Goal: Navigation & Orientation: Find specific page/section

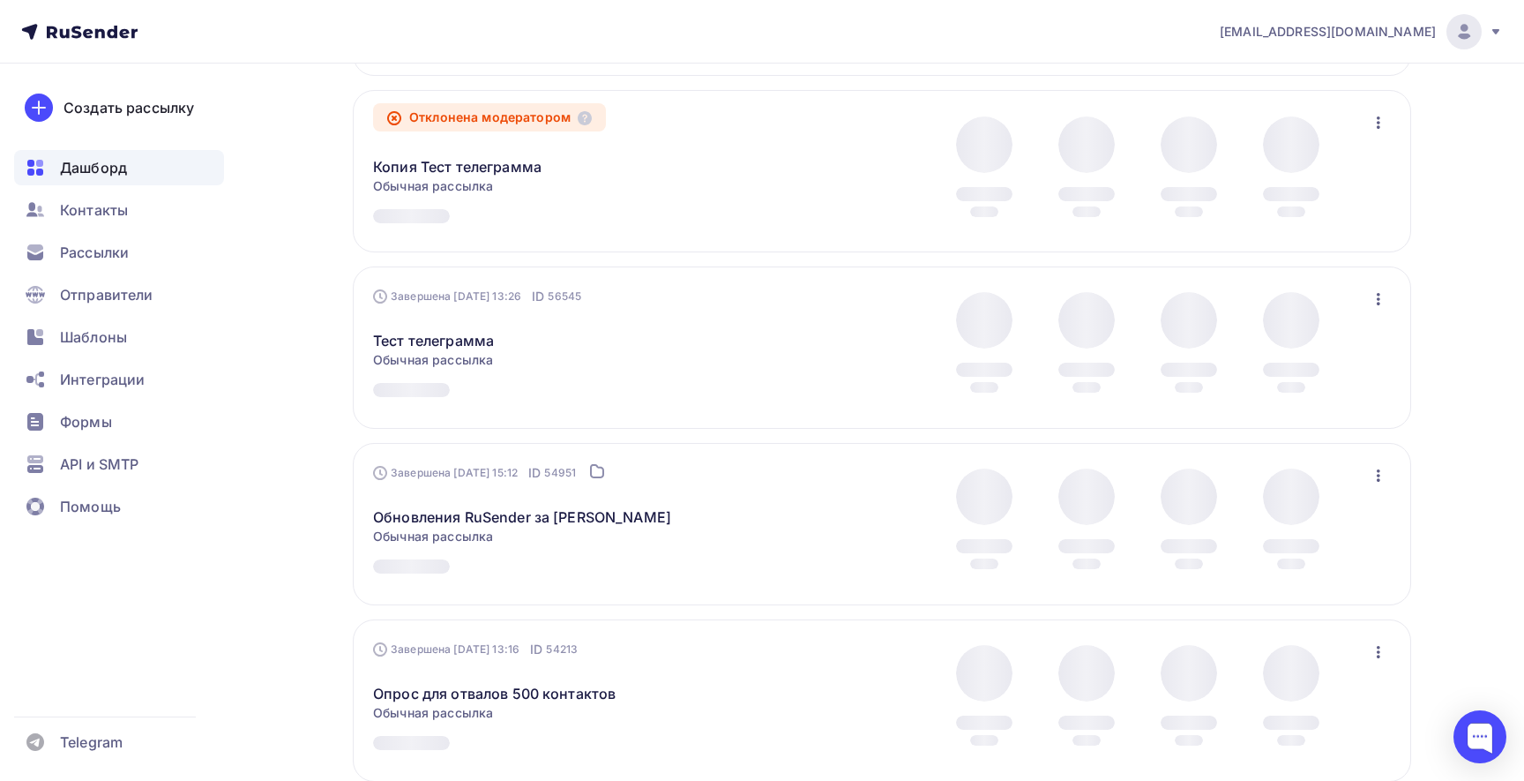
scroll to position [1298, 0]
click at [90, 216] on span "Контакты" at bounding box center [94, 209] width 68 height 21
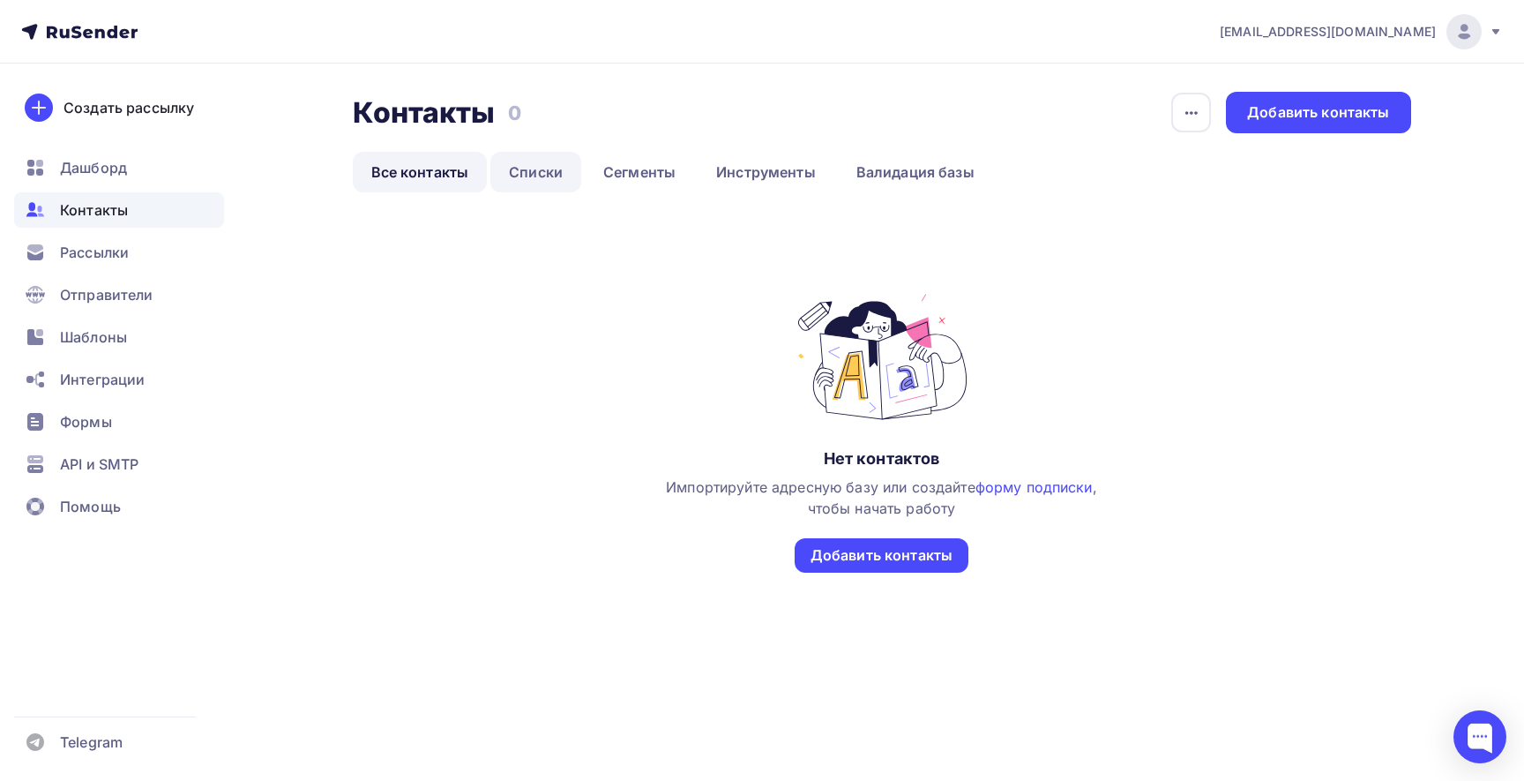
click at [525, 165] on link "Списки" at bounding box center [535, 172] width 91 height 41
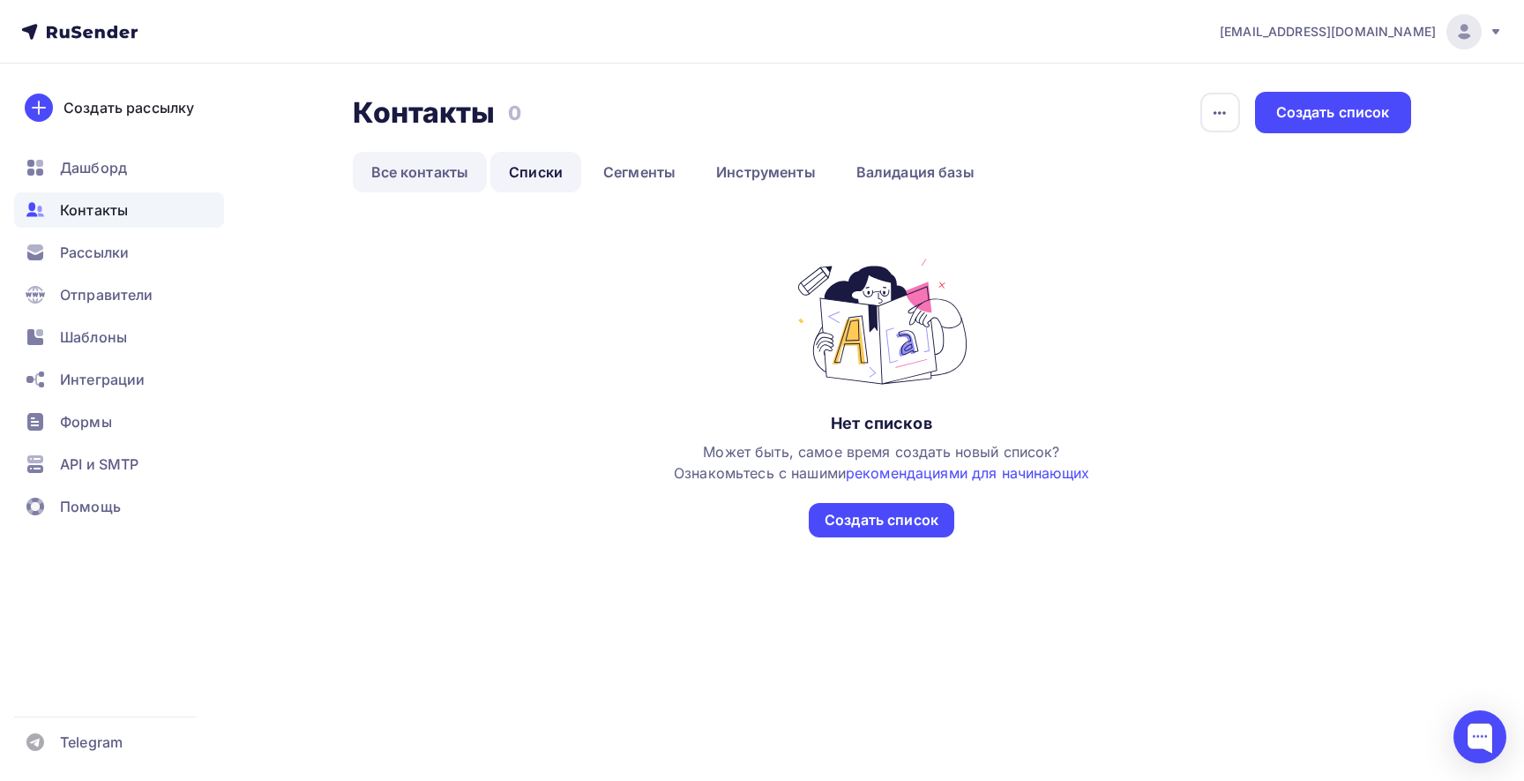
click at [427, 163] on link "Все контакты" at bounding box center [420, 172] width 135 height 41
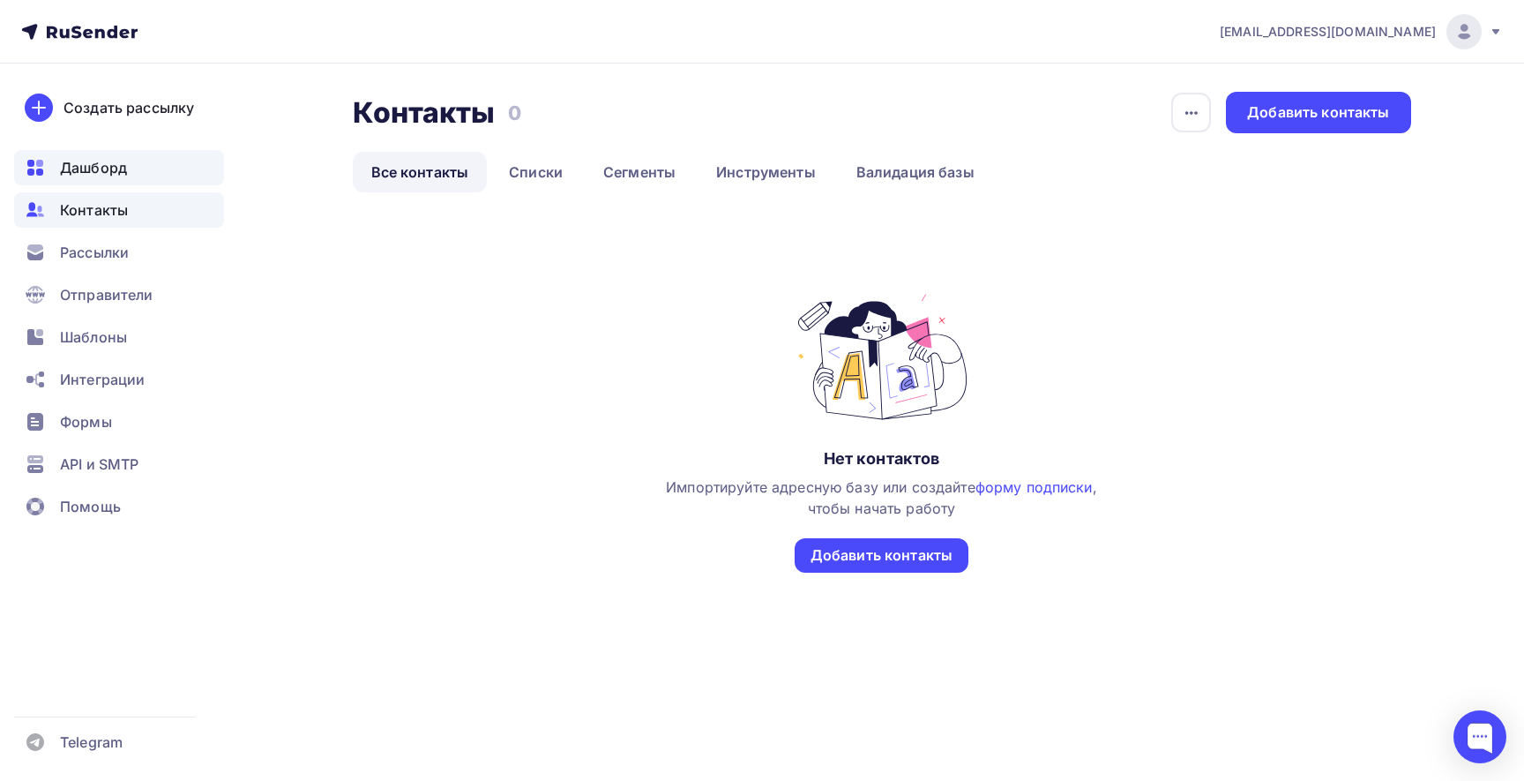
click at [93, 161] on span "Дашборд" at bounding box center [93, 167] width 67 height 21
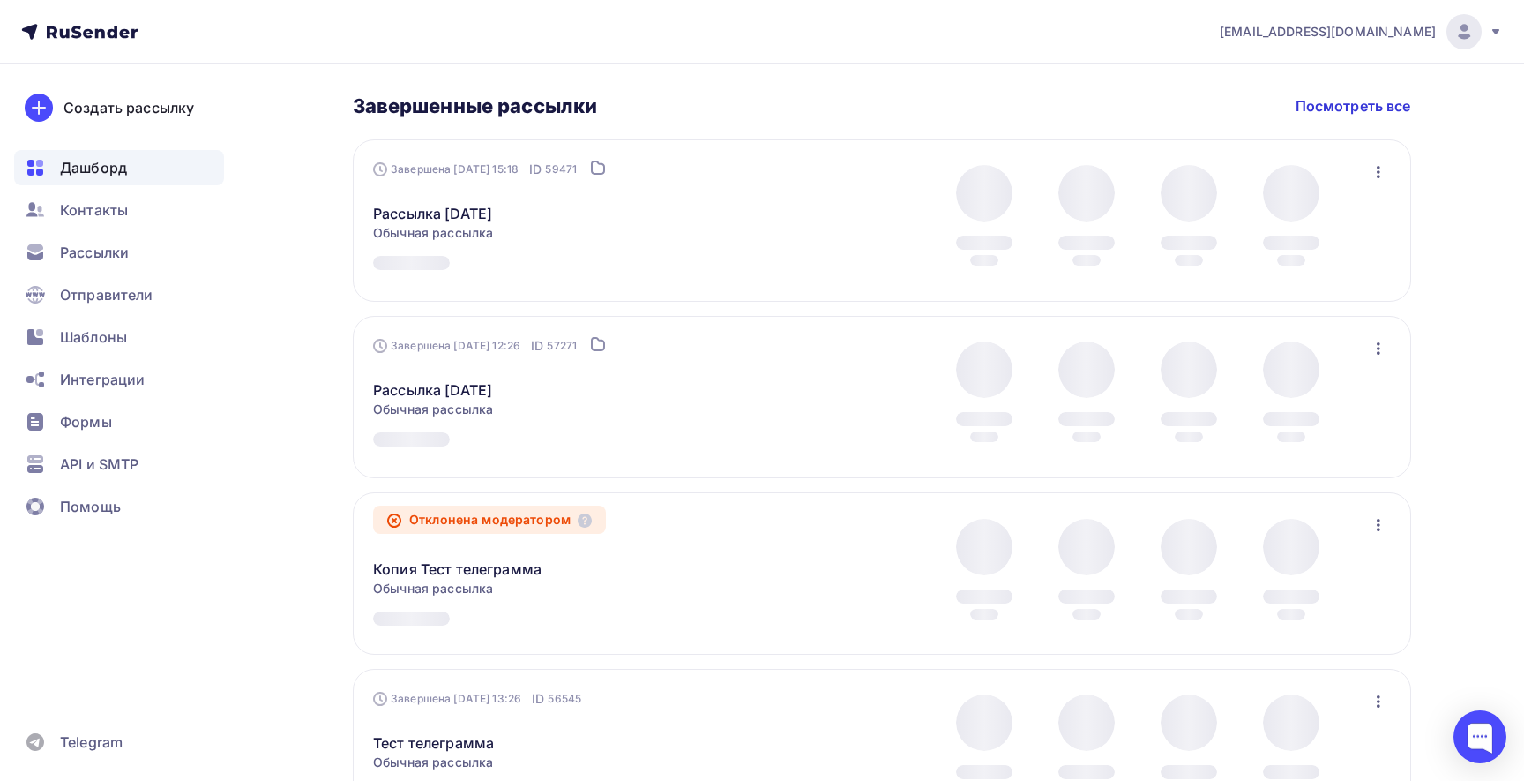
scroll to position [901, 0]
